Goal: Find specific page/section: Find specific page/section

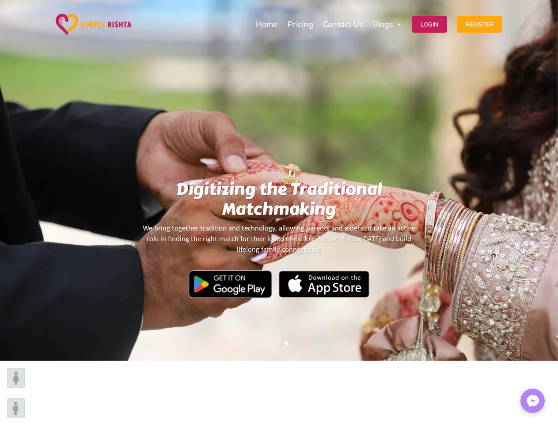
click at [279, 212] on div "سمپل رشتہ اپنی طرز کا ایک منفرد رشتہ پلیٹ فارم ہے۔جہاں نہ صرف آپ اپنے لئے بہتری…" at bounding box center [279, 254] width 276 height 98
click at [279, 212] on h1 "Digitizing the Traditional Matchmaking" at bounding box center [279, 201] width 276 height 44
click at [279, 180] on div "Digitizing the Traditional Matchmaking We bring together tradition and technolo…" at bounding box center [278, 180] width 329 height 355
click at [6, 181] on div "Digitizing the Traditional Matchmaking We bring together tradition and technolo…" at bounding box center [279, 180] width 558 height 361
click at [552, 181] on div "Digitizing the Traditional Matchmaking We bring together tradition and technolo…" at bounding box center [279, 180] width 558 height 361
